Goal: Information Seeking & Learning: Learn about a topic

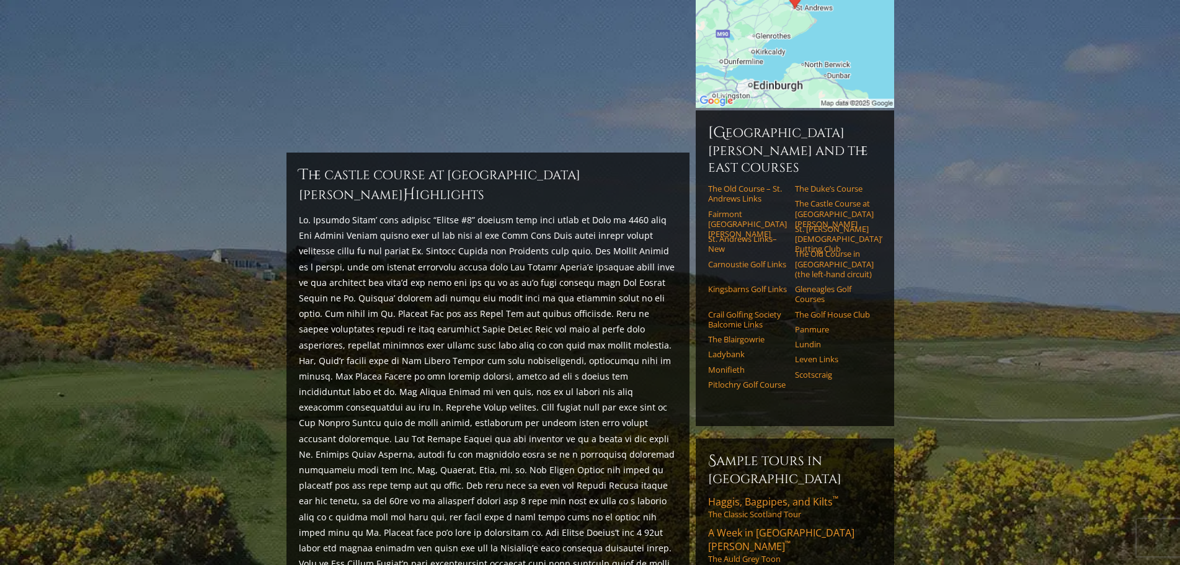
scroll to position [253, 0]
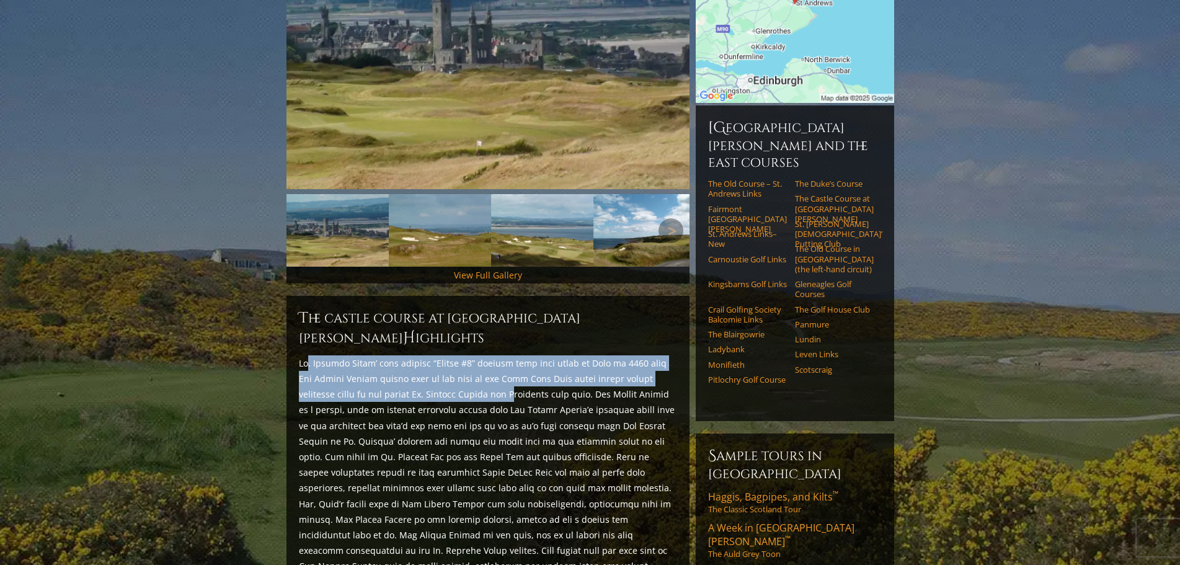
drag, startPoint x: 306, startPoint y: 322, endPoint x: 482, endPoint y: 361, distance: 180.3
click at [482, 361] on p at bounding box center [488, 573] width 378 height 437
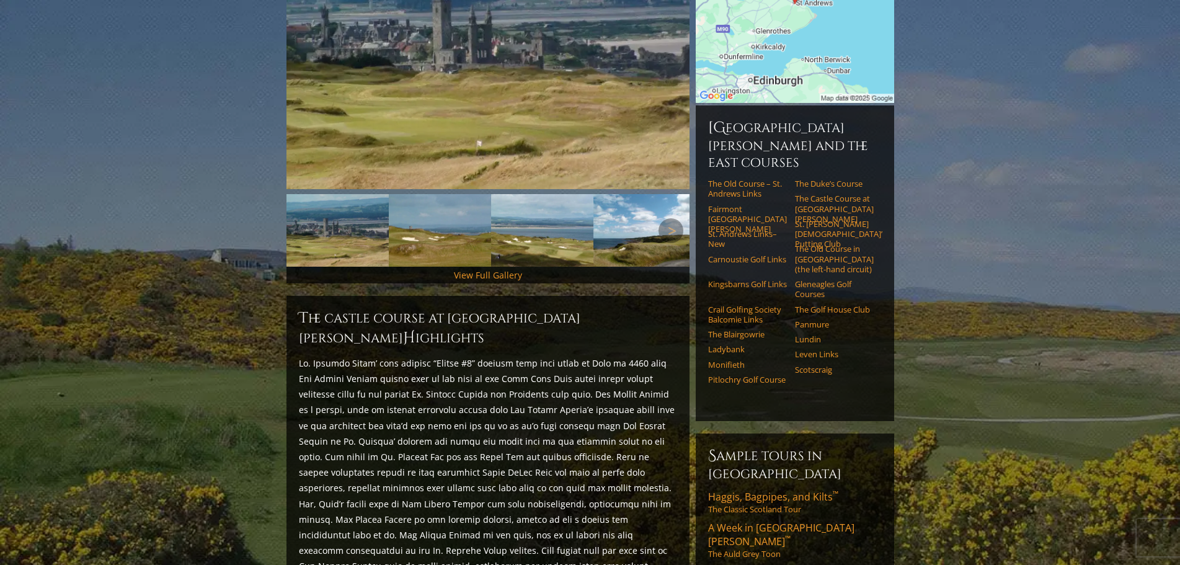
click at [485, 394] on p at bounding box center [488, 573] width 378 height 437
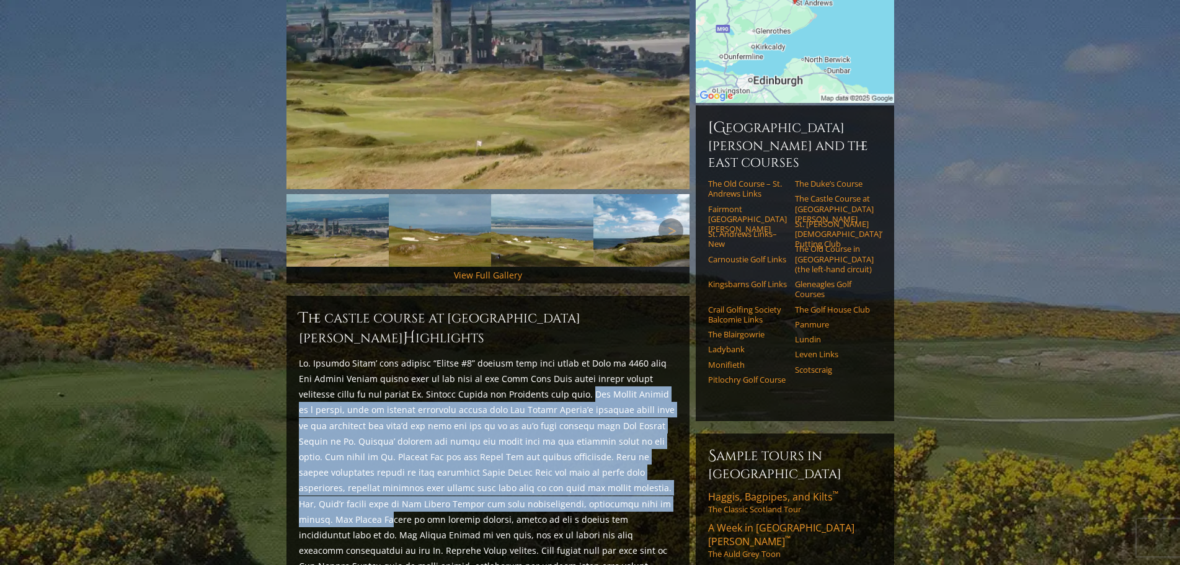
drag, startPoint x: 557, startPoint y: 360, endPoint x: 557, endPoint y: 468, distance: 108.5
click at [557, 468] on p at bounding box center [488, 573] width 378 height 437
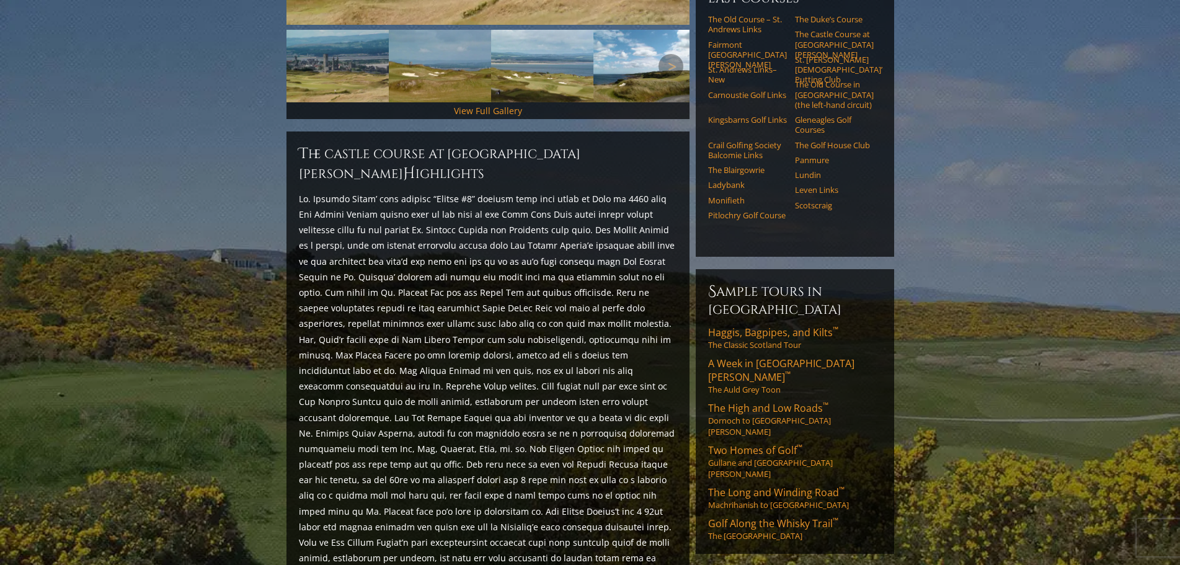
scroll to position [439, 0]
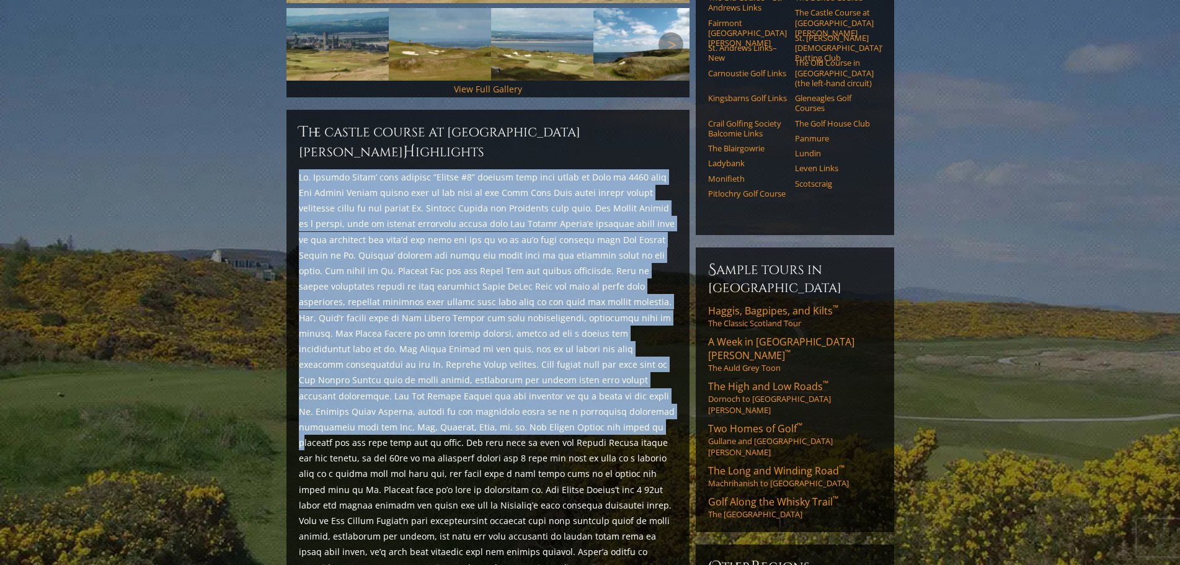
drag, startPoint x: 292, startPoint y: 132, endPoint x: 592, endPoint y: 381, distance: 389.6
click at [592, 381] on div "The Castle Course at [GEOGRAPHIC_DATA][PERSON_NAME] H ighlights Start Planning …" at bounding box center [487, 387] width 403 height 554
click at [587, 218] on p at bounding box center [488, 387] width 378 height 437
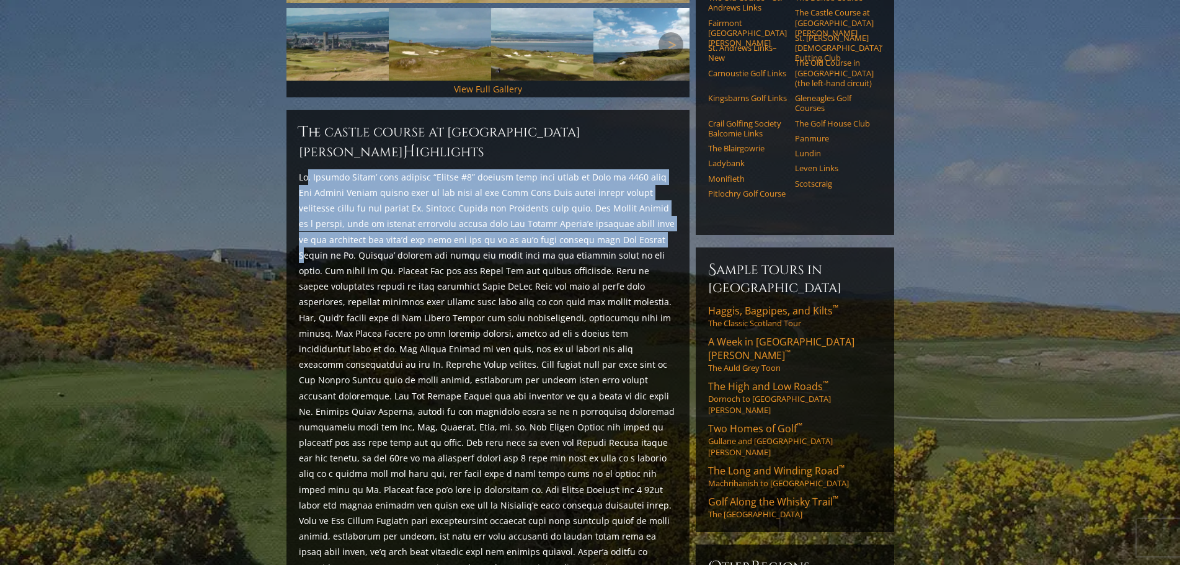
drag, startPoint x: 306, startPoint y: 146, endPoint x: 635, endPoint y: 204, distance: 333.6
click at [635, 204] on p at bounding box center [488, 387] width 378 height 437
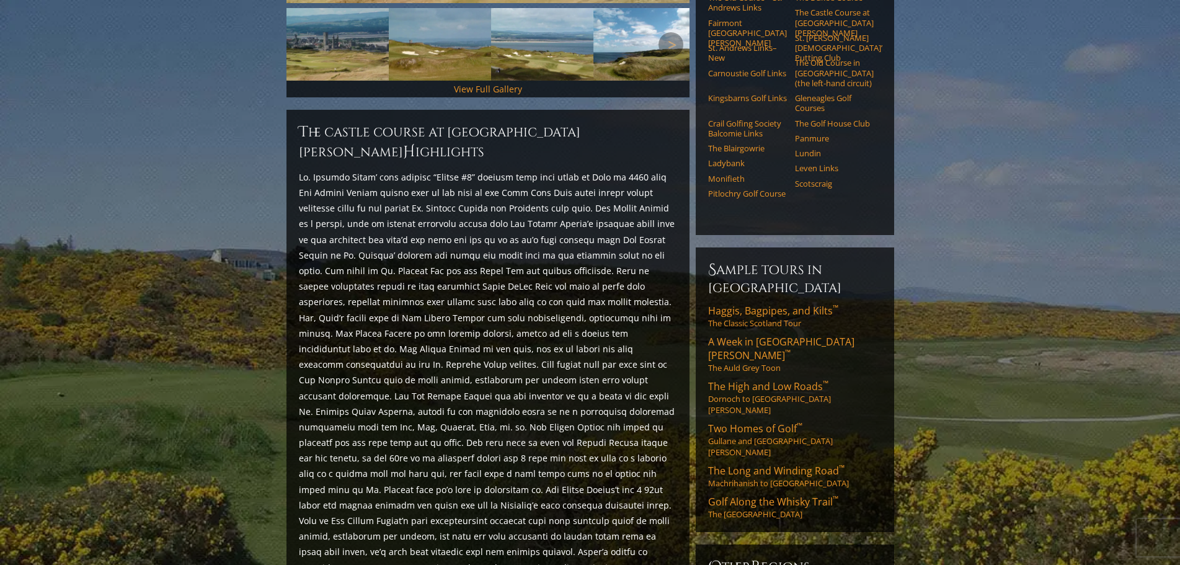
click at [604, 239] on p at bounding box center [488, 387] width 378 height 437
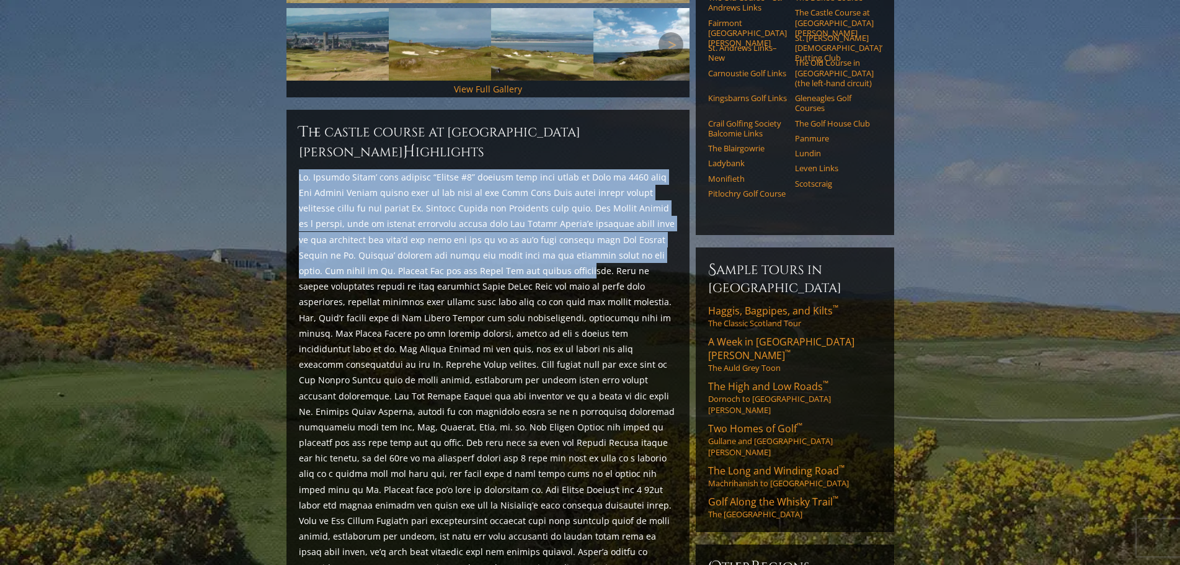
drag, startPoint x: 288, startPoint y: 134, endPoint x: 515, endPoint y: 231, distance: 246.9
click at [515, 231] on div "The Castle Course at [GEOGRAPHIC_DATA][PERSON_NAME] H ighlights Start Planning …" at bounding box center [487, 387] width 403 height 554
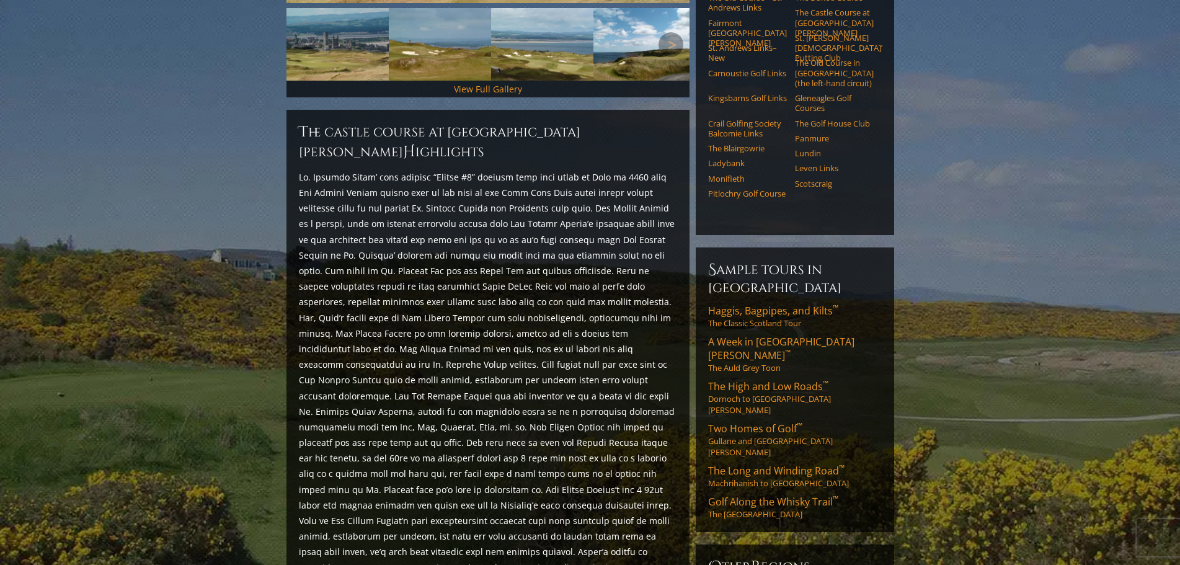
click at [529, 249] on p at bounding box center [488, 387] width 378 height 437
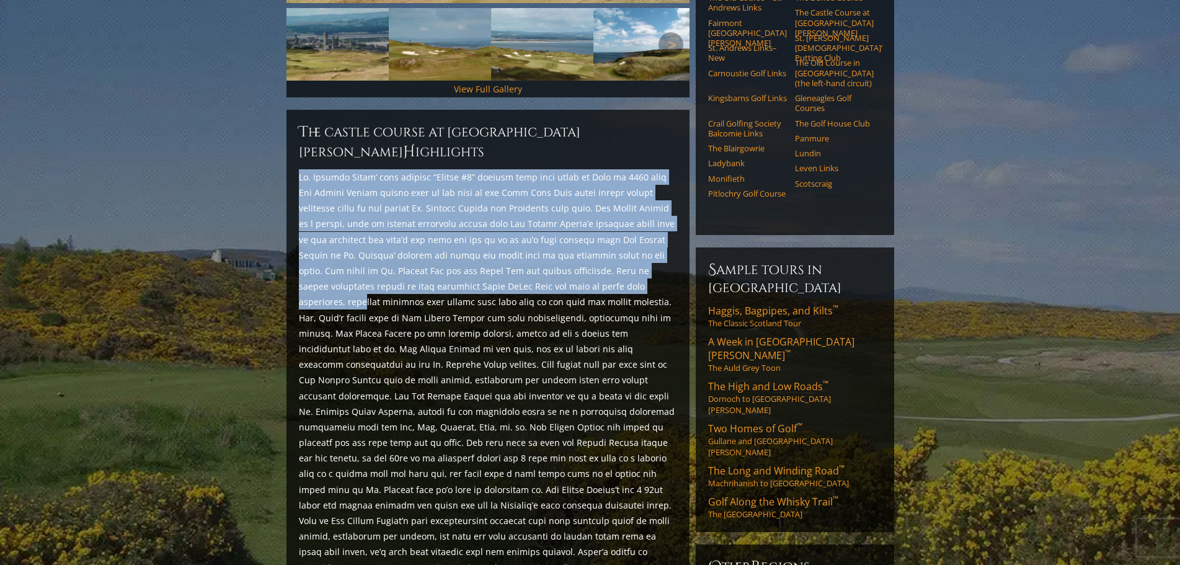
drag, startPoint x: 299, startPoint y: 133, endPoint x: 577, endPoint y: 255, distance: 303.6
click at [577, 255] on div "The Castle Course at [GEOGRAPHIC_DATA][PERSON_NAME] H ighlights Start Planning …" at bounding box center [487, 387] width 403 height 554
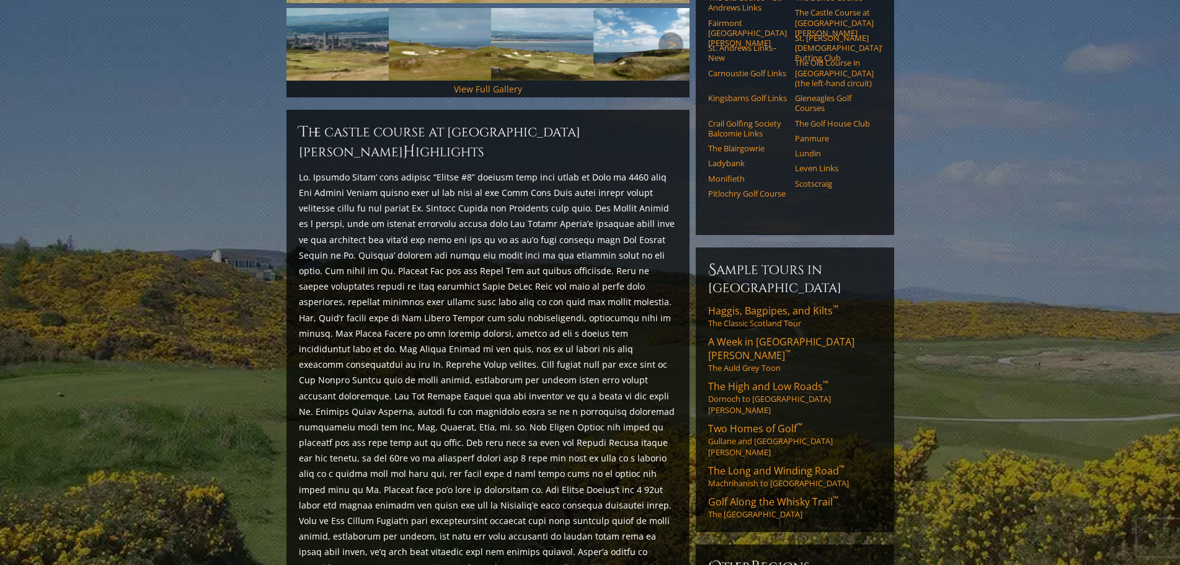
click at [573, 299] on p at bounding box center [488, 387] width 378 height 437
drag, startPoint x: 439, startPoint y: 232, endPoint x: 616, endPoint y: 217, distance: 177.9
click at [616, 217] on p at bounding box center [488, 387] width 378 height 437
click at [481, 245] on p at bounding box center [488, 387] width 378 height 437
drag, startPoint x: 526, startPoint y: 235, endPoint x: 620, endPoint y: 217, distance: 95.3
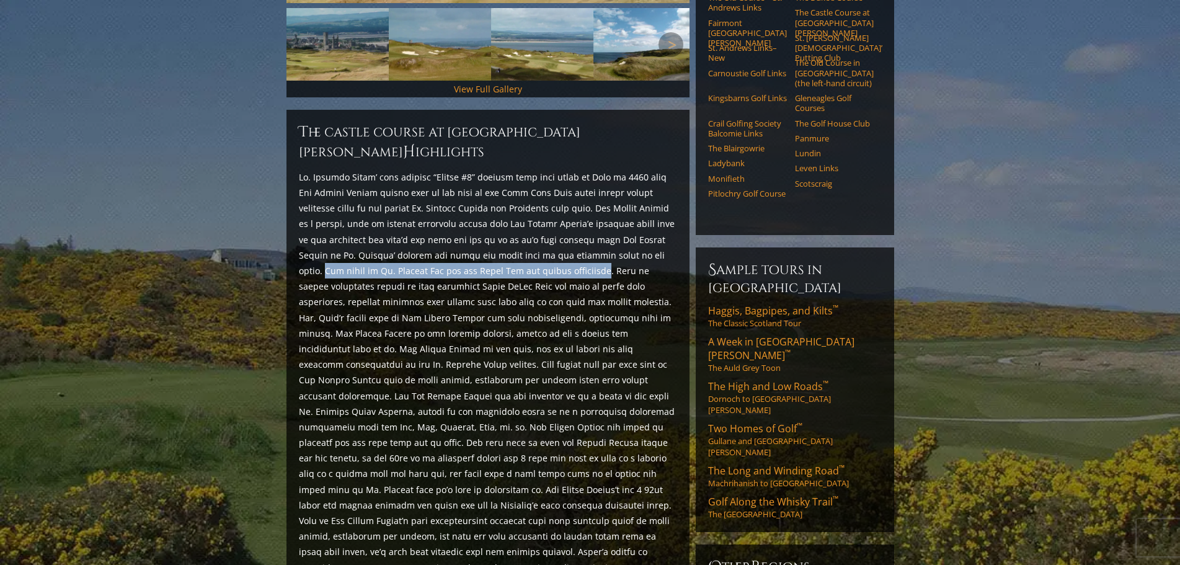
click at [620, 217] on p at bounding box center [488, 387] width 378 height 437
copy p "The views of [GEOGRAPHIC_DATA][PERSON_NAME] and the [GEOGRAPHIC_DATA] are simpl…"
drag, startPoint x: 358, startPoint y: 247, endPoint x: 425, endPoint y: 249, distance: 67.0
click at [425, 249] on p at bounding box center [488, 387] width 378 height 437
copy p "[PERSON_NAME]"
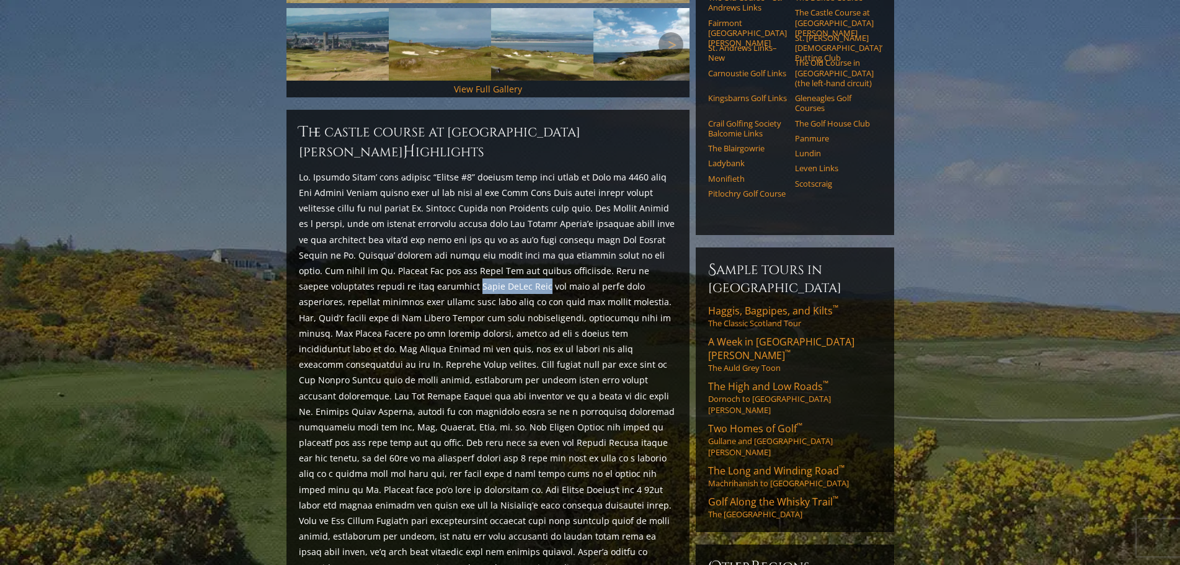
scroll to position [501, 0]
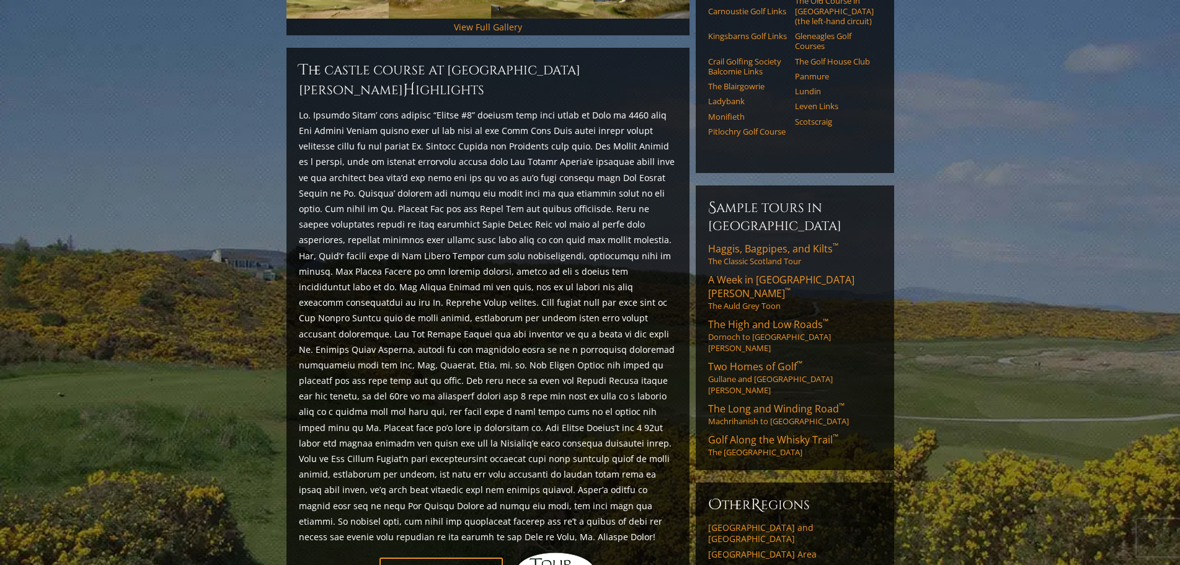
click at [446, 236] on p at bounding box center [488, 325] width 378 height 437
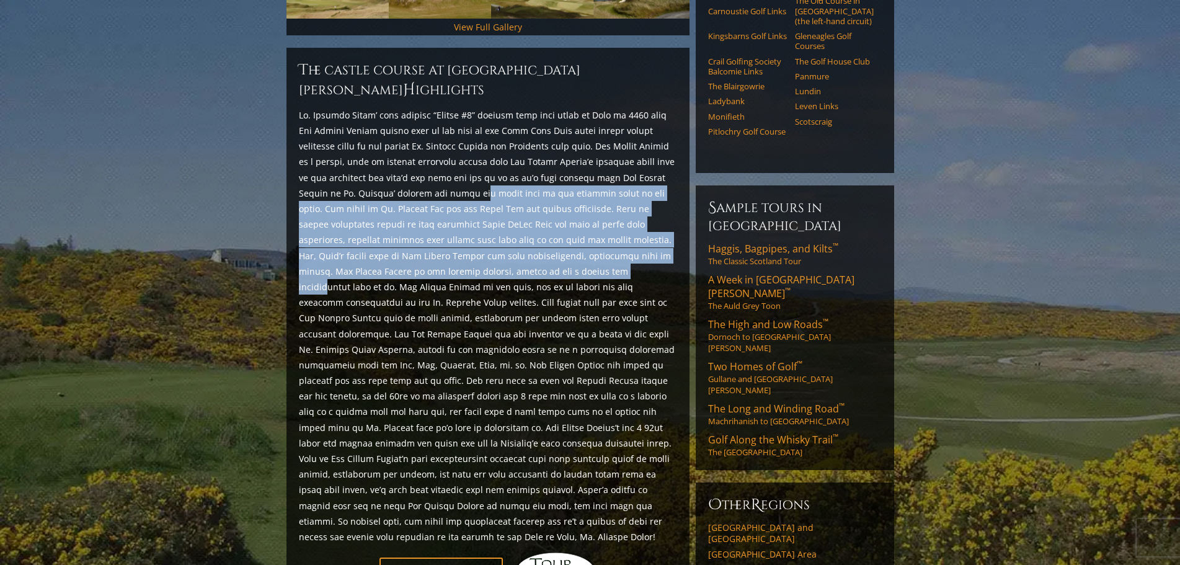
drag, startPoint x: 425, startPoint y: 157, endPoint x: 446, endPoint y: 240, distance: 85.6
click at [446, 240] on p at bounding box center [488, 325] width 378 height 437
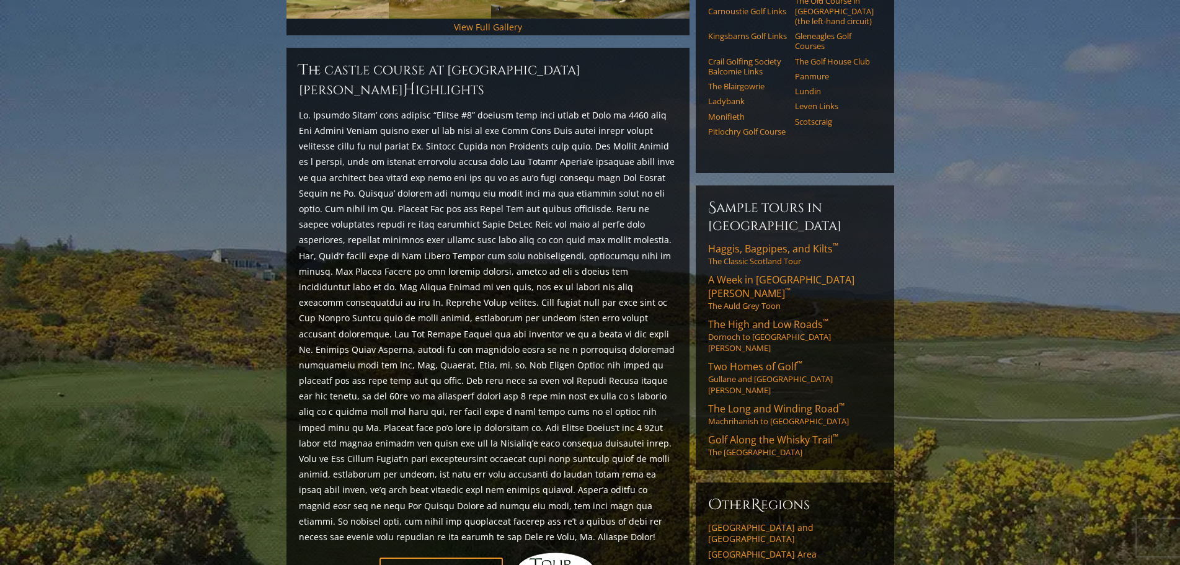
click at [520, 273] on p at bounding box center [488, 325] width 378 height 437
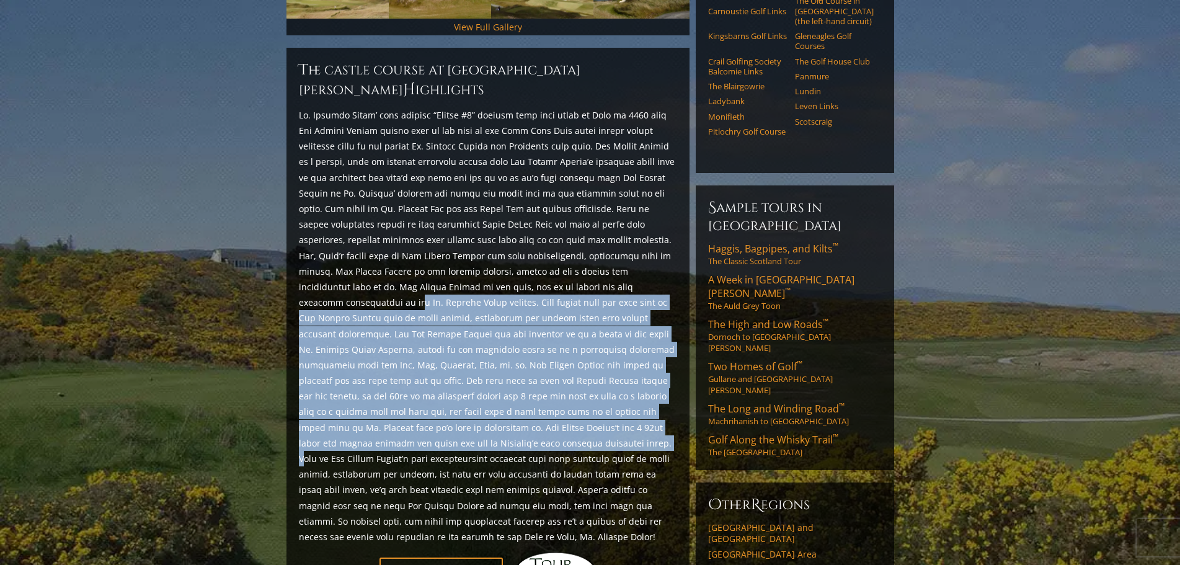
drag, startPoint x: 461, startPoint y: 256, endPoint x: 498, endPoint y: 391, distance: 140.0
click at [498, 391] on p at bounding box center [488, 325] width 378 height 437
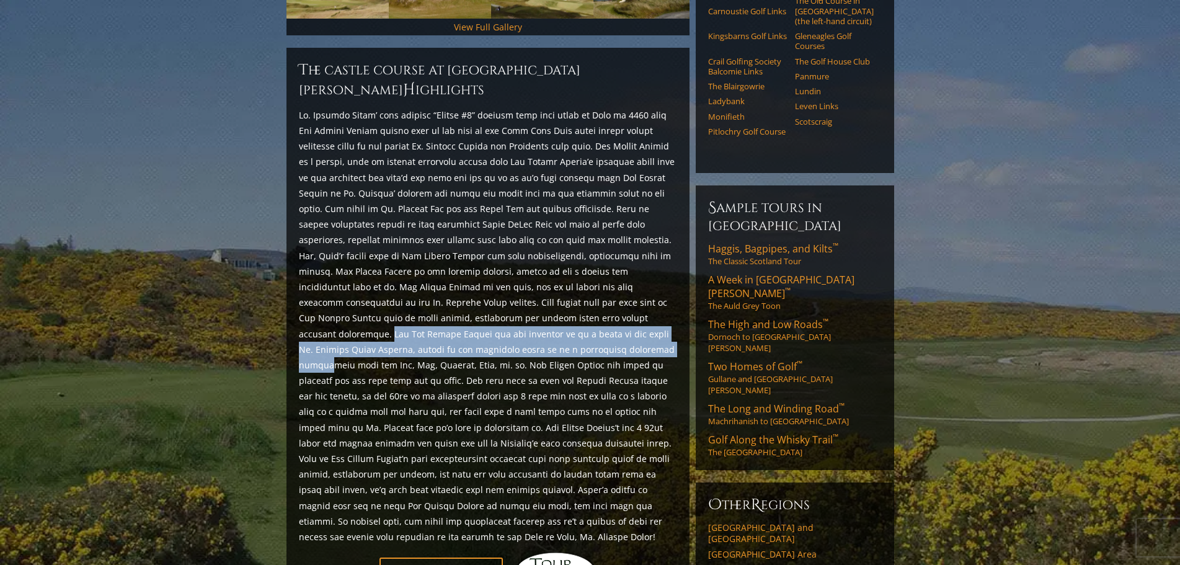
drag, startPoint x: 400, startPoint y: 280, endPoint x: 653, endPoint y: 303, distance: 254.6
click at [653, 303] on p at bounding box center [488, 325] width 378 height 437
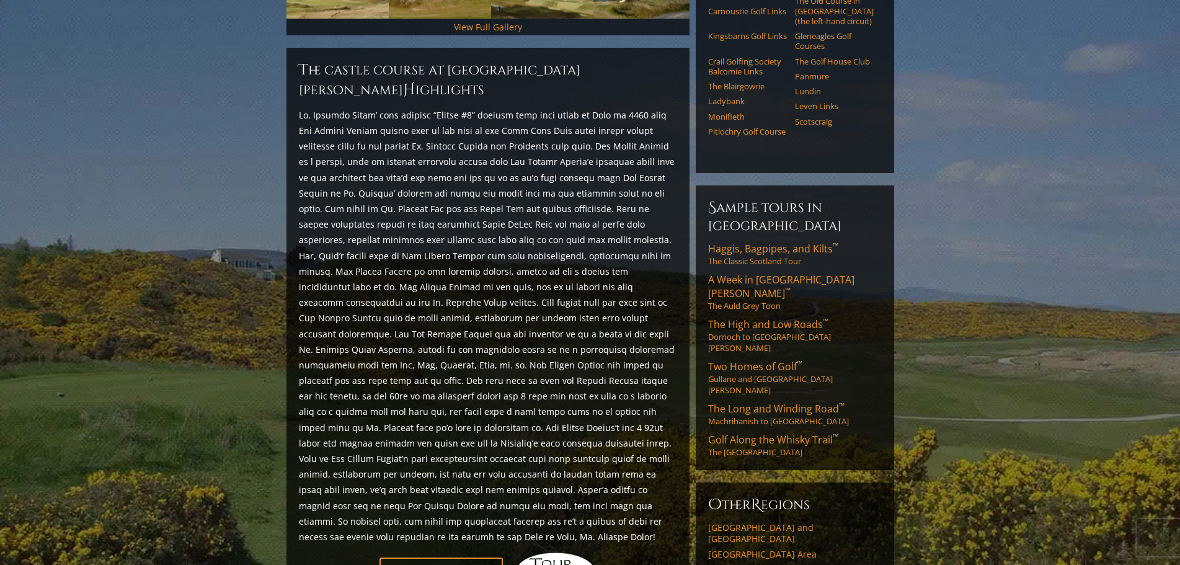
click at [640, 325] on p at bounding box center [488, 325] width 378 height 437
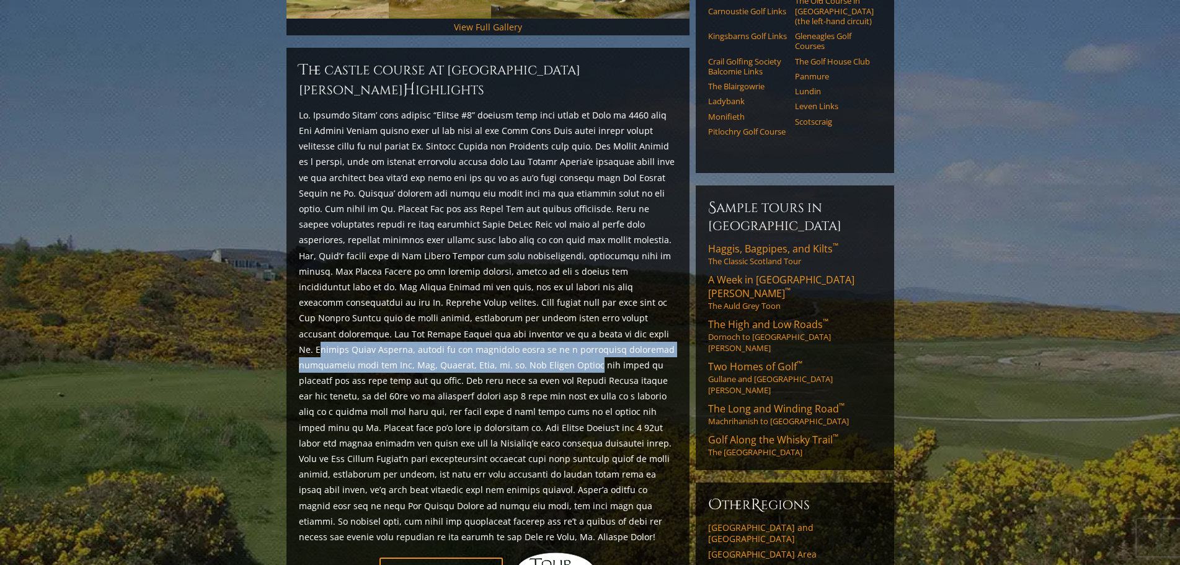
drag, startPoint x: 304, startPoint y: 290, endPoint x: 530, endPoint y: 312, distance: 227.3
click at [530, 312] on p at bounding box center [488, 325] width 378 height 437
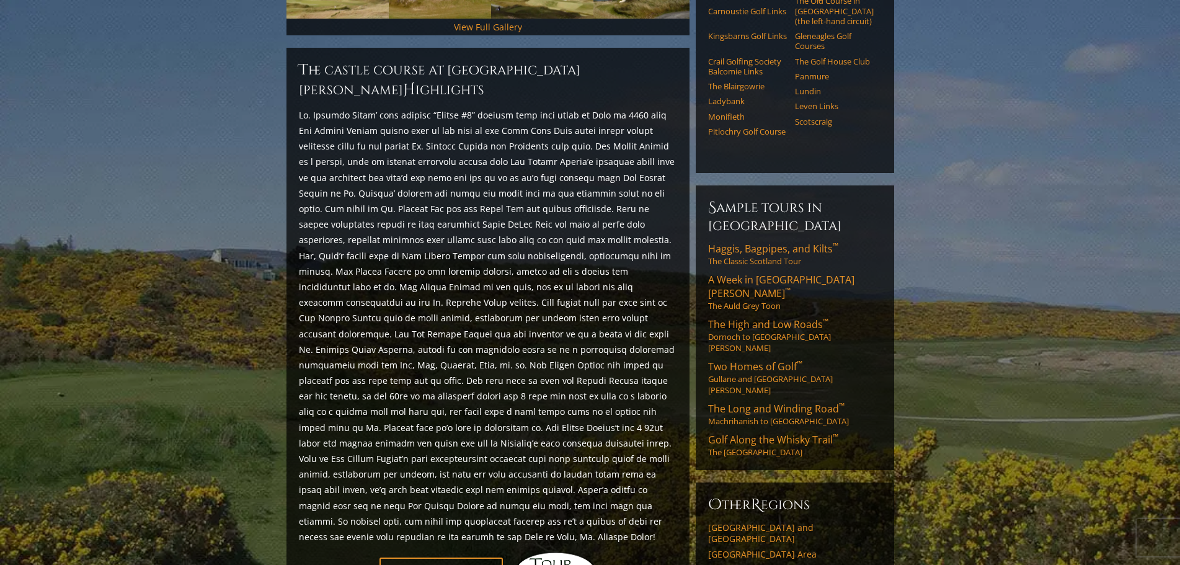
click at [530, 338] on p at bounding box center [488, 325] width 378 height 437
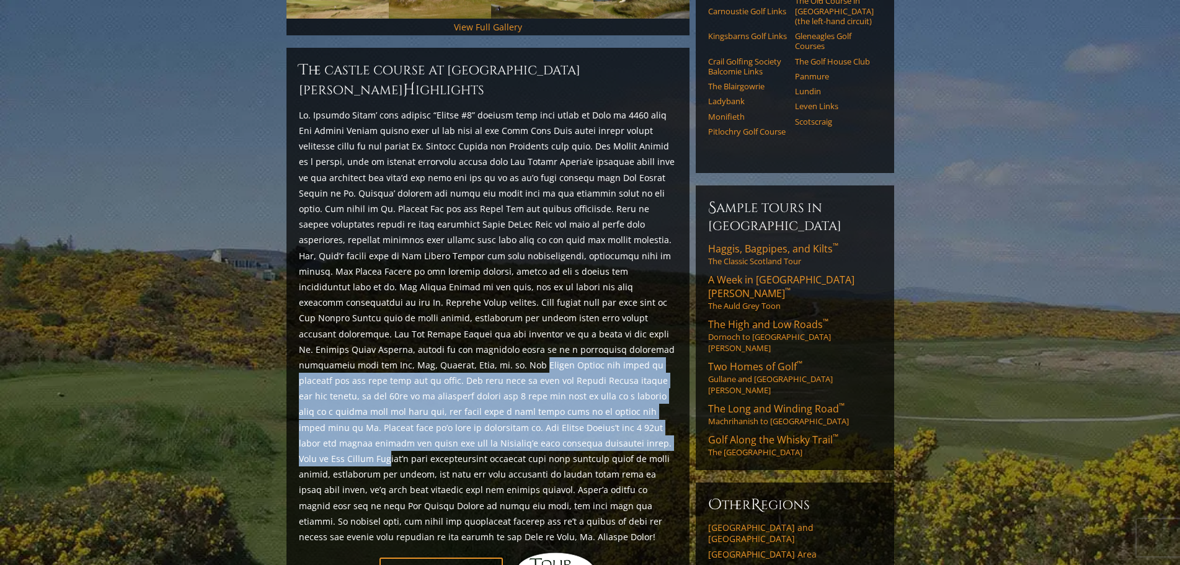
drag, startPoint x: 477, startPoint y: 309, endPoint x: 583, endPoint y: 384, distance: 129.0
click at [583, 384] on p at bounding box center [488, 325] width 378 height 437
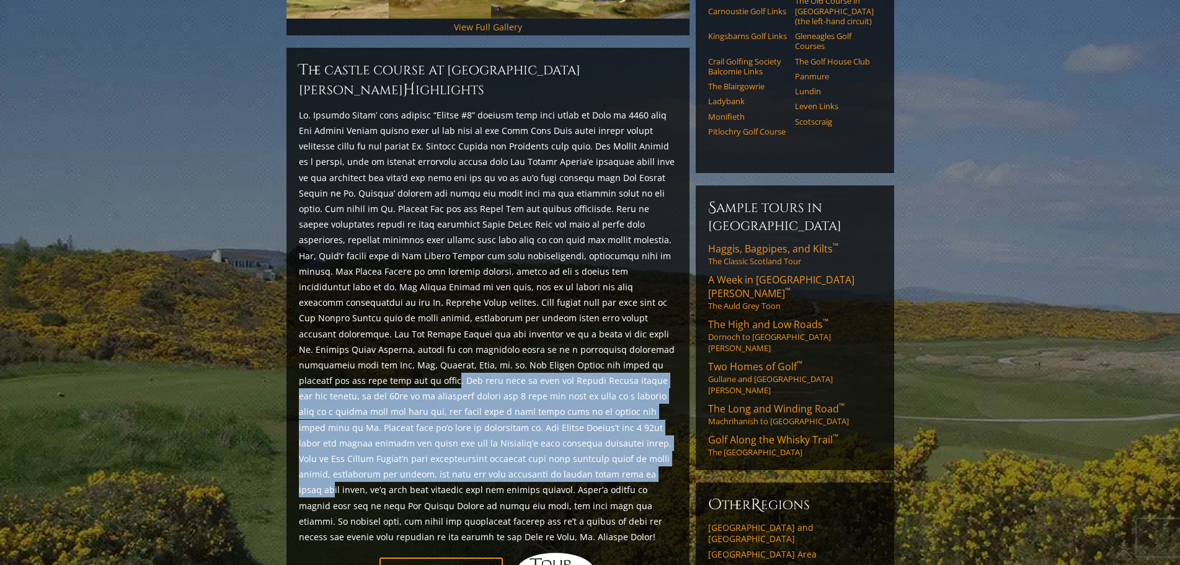
drag, startPoint x: 459, startPoint y: 332, endPoint x: 527, endPoint y: 422, distance: 112.9
click at [527, 422] on p at bounding box center [488, 325] width 378 height 437
drag, startPoint x: 396, startPoint y: 330, endPoint x: 404, endPoint y: 433, distance: 103.2
click at [404, 433] on p at bounding box center [488, 325] width 378 height 437
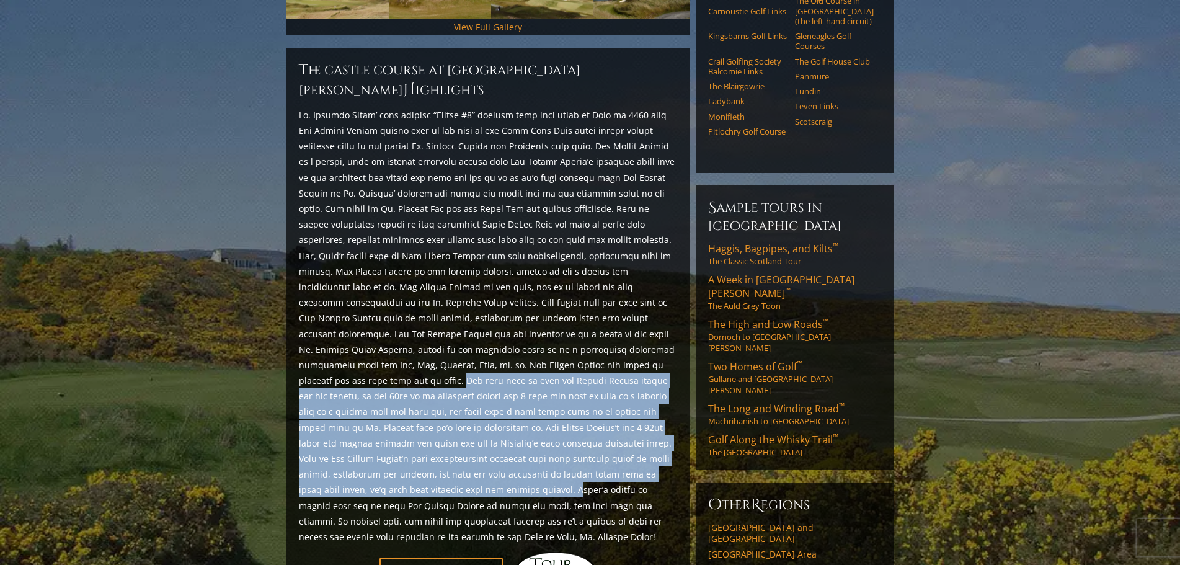
click at [404, 433] on p at bounding box center [488, 325] width 378 height 437
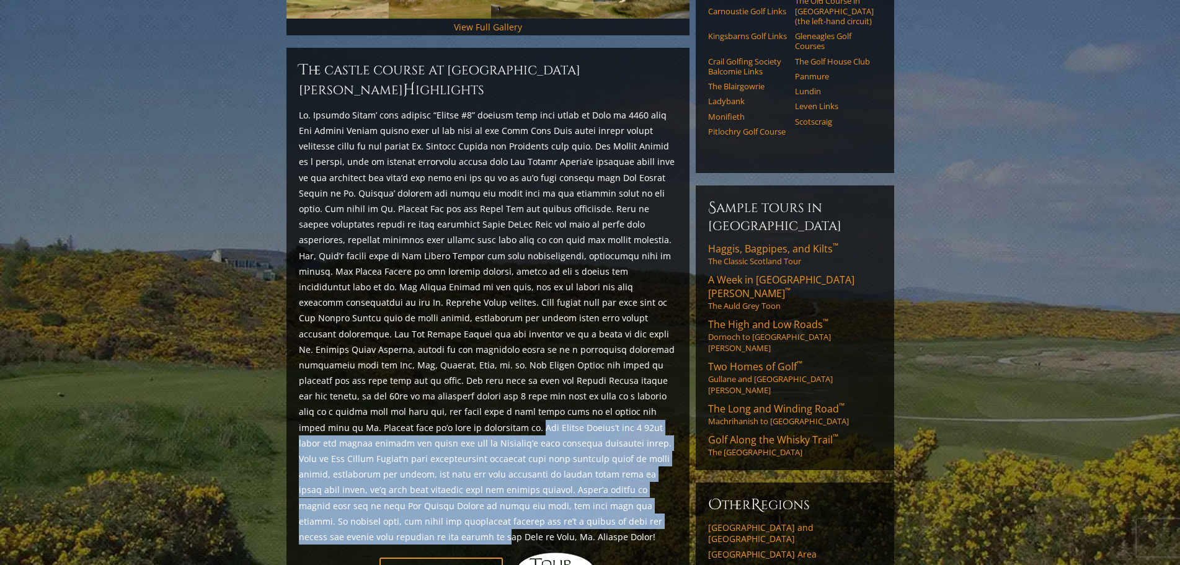
drag, startPoint x: 439, startPoint y: 378, endPoint x: 587, endPoint y: 462, distance: 170.5
click at [587, 462] on p at bounding box center [488, 325] width 378 height 437
click at [557, 385] on p at bounding box center [488, 325] width 378 height 437
drag, startPoint x: 426, startPoint y: 391, endPoint x: 418, endPoint y: 391, distance: 8.1
click at [426, 391] on p at bounding box center [488, 325] width 378 height 437
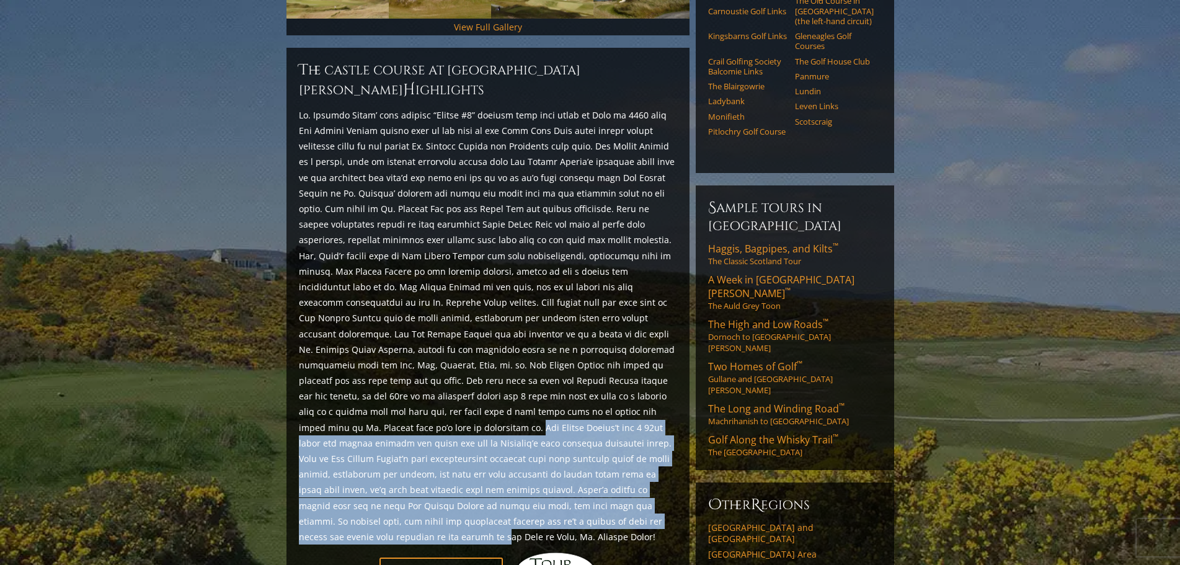
click at [403, 386] on p at bounding box center [488, 325] width 378 height 437
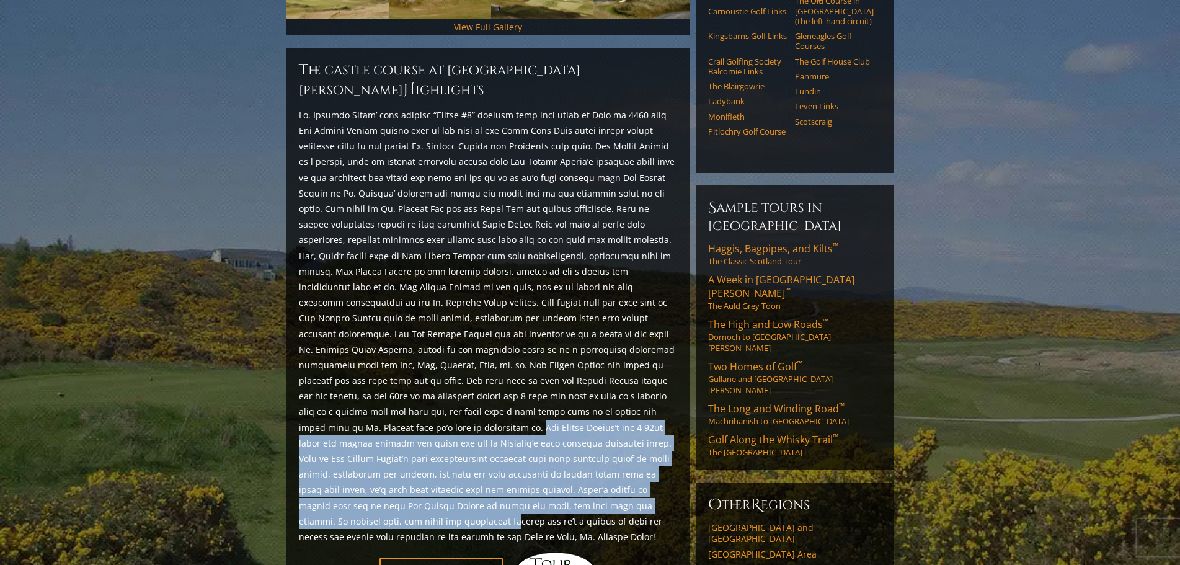
drag, startPoint x: 435, startPoint y: 376, endPoint x: 628, endPoint y: 445, distance: 204.9
click at [628, 445] on p at bounding box center [488, 325] width 378 height 437
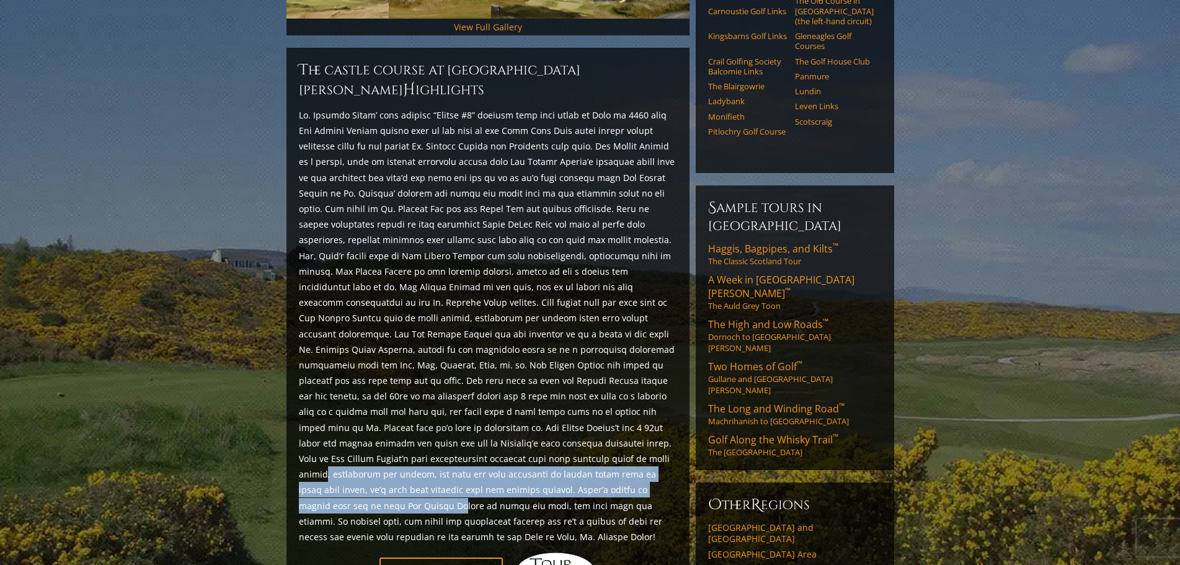
drag, startPoint x: 563, startPoint y: 413, endPoint x: 615, endPoint y: 444, distance: 60.6
click at [617, 444] on p at bounding box center [488, 325] width 378 height 437
click at [454, 427] on p at bounding box center [488, 325] width 378 height 437
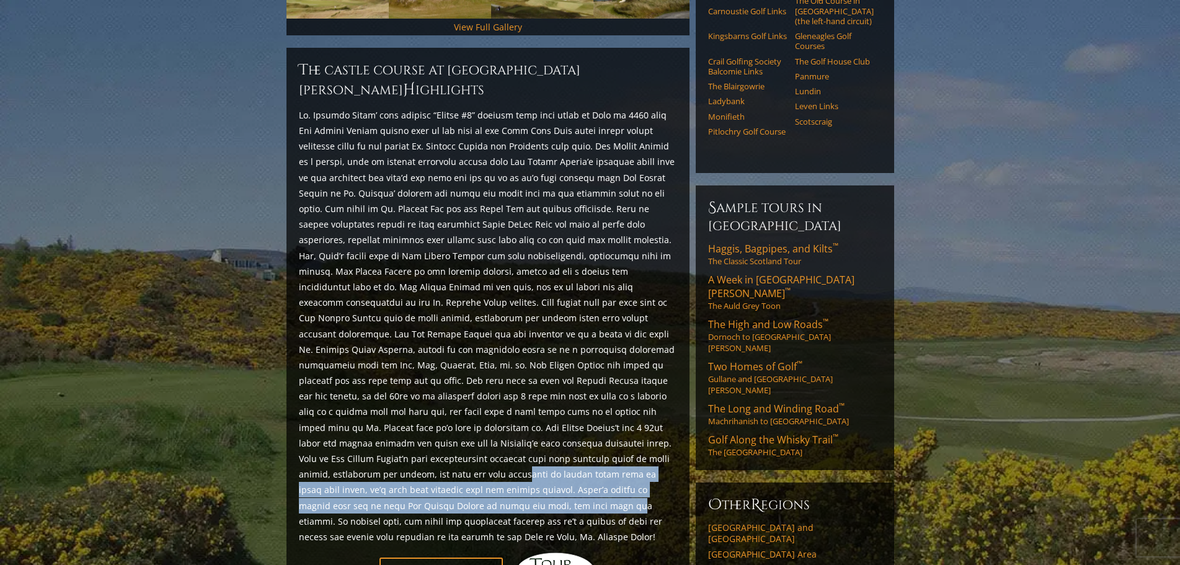
drag, startPoint x: 392, startPoint y: 420, endPoint x: 413, endPoint y: 447, distance: 34.4
click at [413, 447] on p at bounding box center [488, 325] width 378 height 437
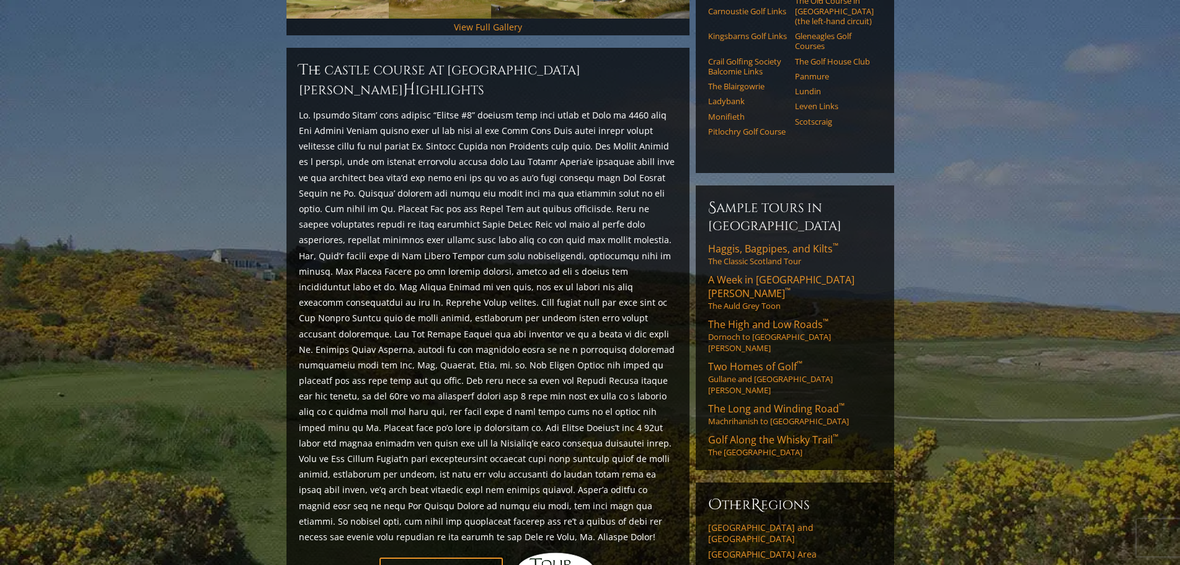
click at [415, 448] on p at bounding box center [488, 325] width 378 height 437
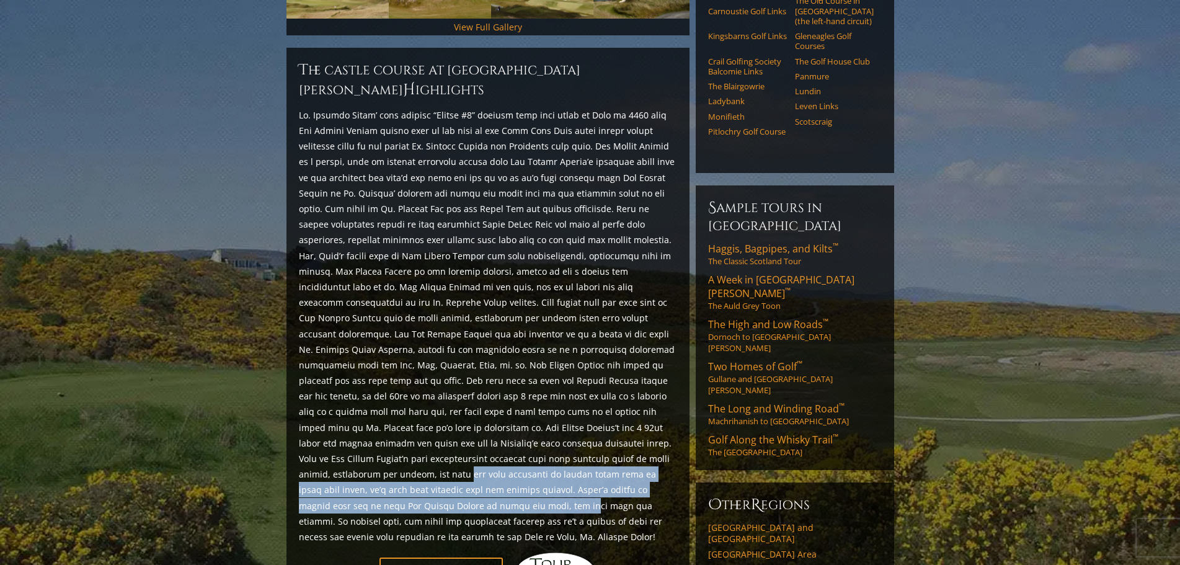
drag, startPoint x: 347, startPoint y: 427, endPoint x: 378, endPoint y: 454, distance: 40.9
click at [366, 452] on p at bounding box center [488, 325] width 378 height 437
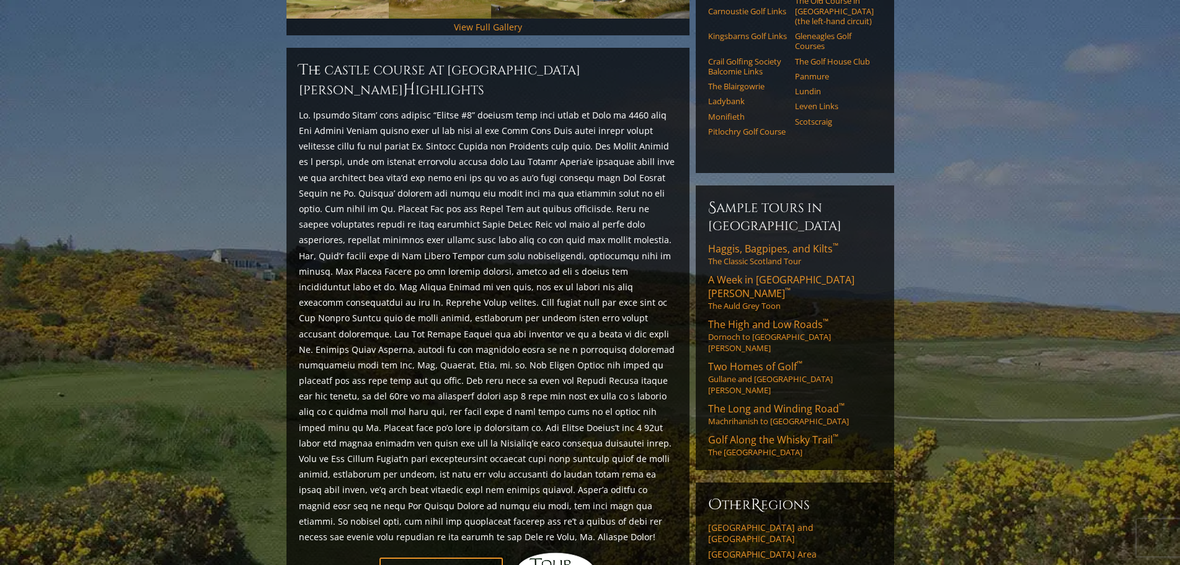
click at [448, 454] on p at bounding box center [488, 325] width 378 height 437
drag, startPoint x: 526, startPoint y: 431, endPoint x: 332, endPoint y: 436, distance: 194.1
click at [332, 436] on p at bounding box center [488, 325] width 378 height 437
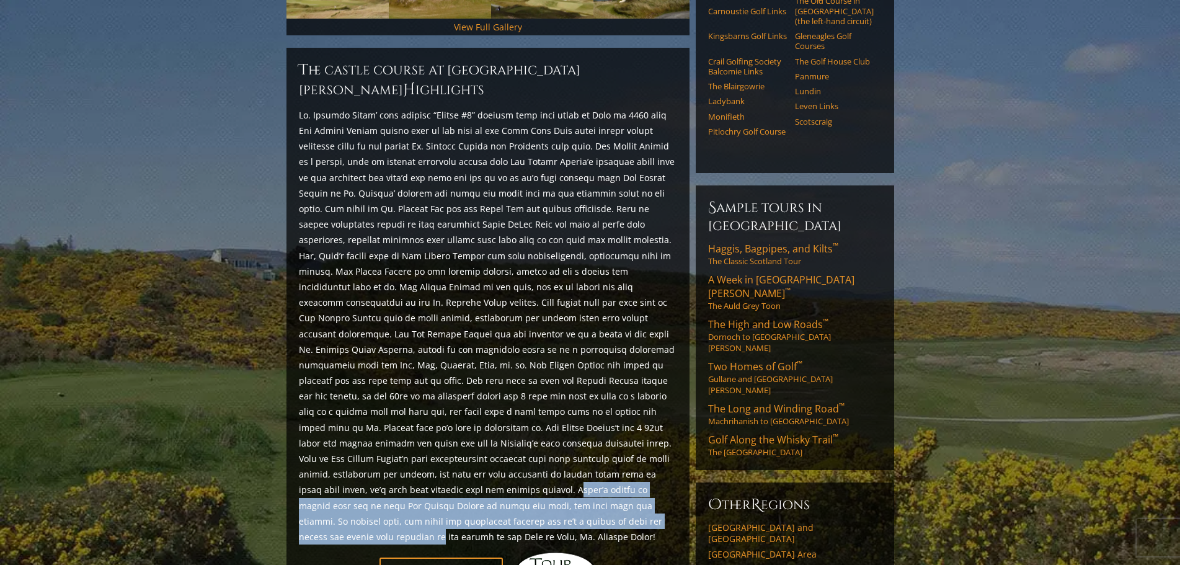
drag, startPoint x: 403, startPoint y: 439, endPoint x: 525, endPoint y: 464, distance: 124.7
click at [525, 464] on p at bounding box center [488, 325] width 378 height 437
click at [518, 444] on p at bounding box center [488, 325] width 378 height 437
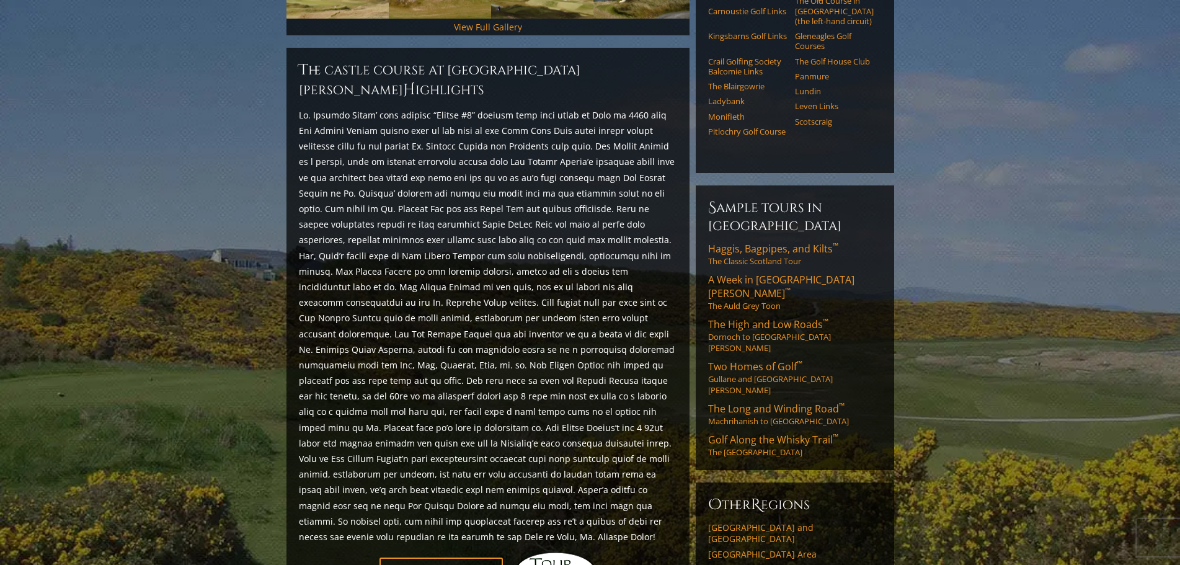
click at [413, 439] on p at bounding box center [488, 325] width 378 height 437
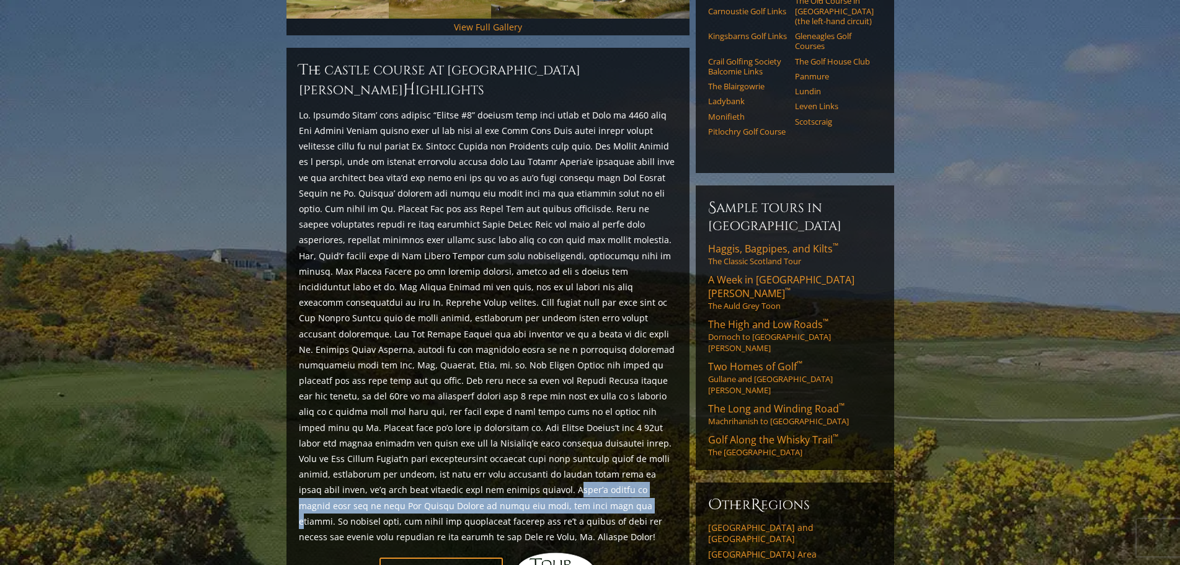
drag, startPoint x: 404, startPoint y: 436, endPoint x: 427, endPoint y: 450, distance: 26.7
click at [427, 450] on p at bounding box center [488, 325] width 378 height 437
